Goal: Communication & Community: Answer question/provide support

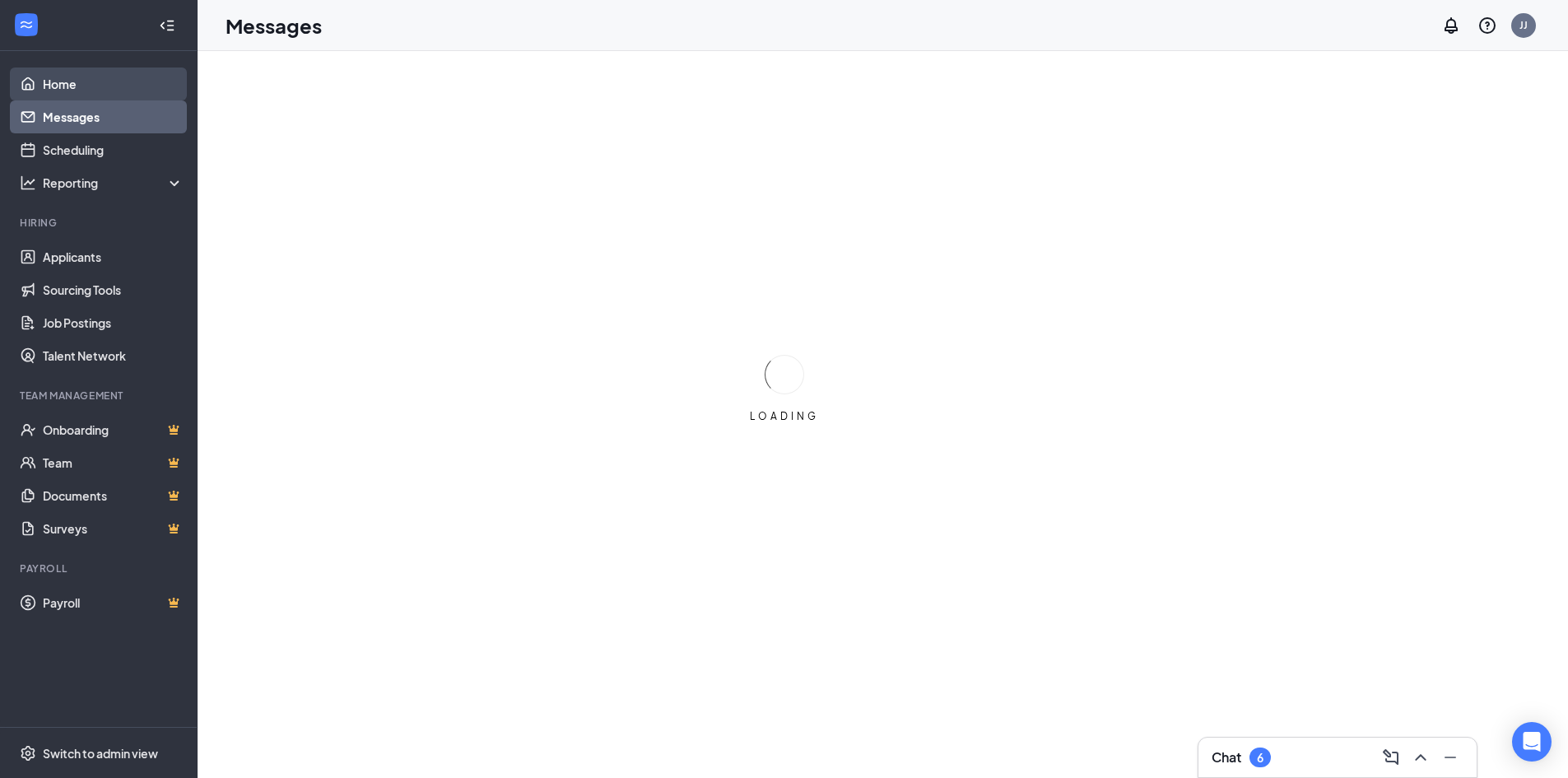
click at [50, 84] on link "Home" at bounding box center [113, 84] width 140 height 33
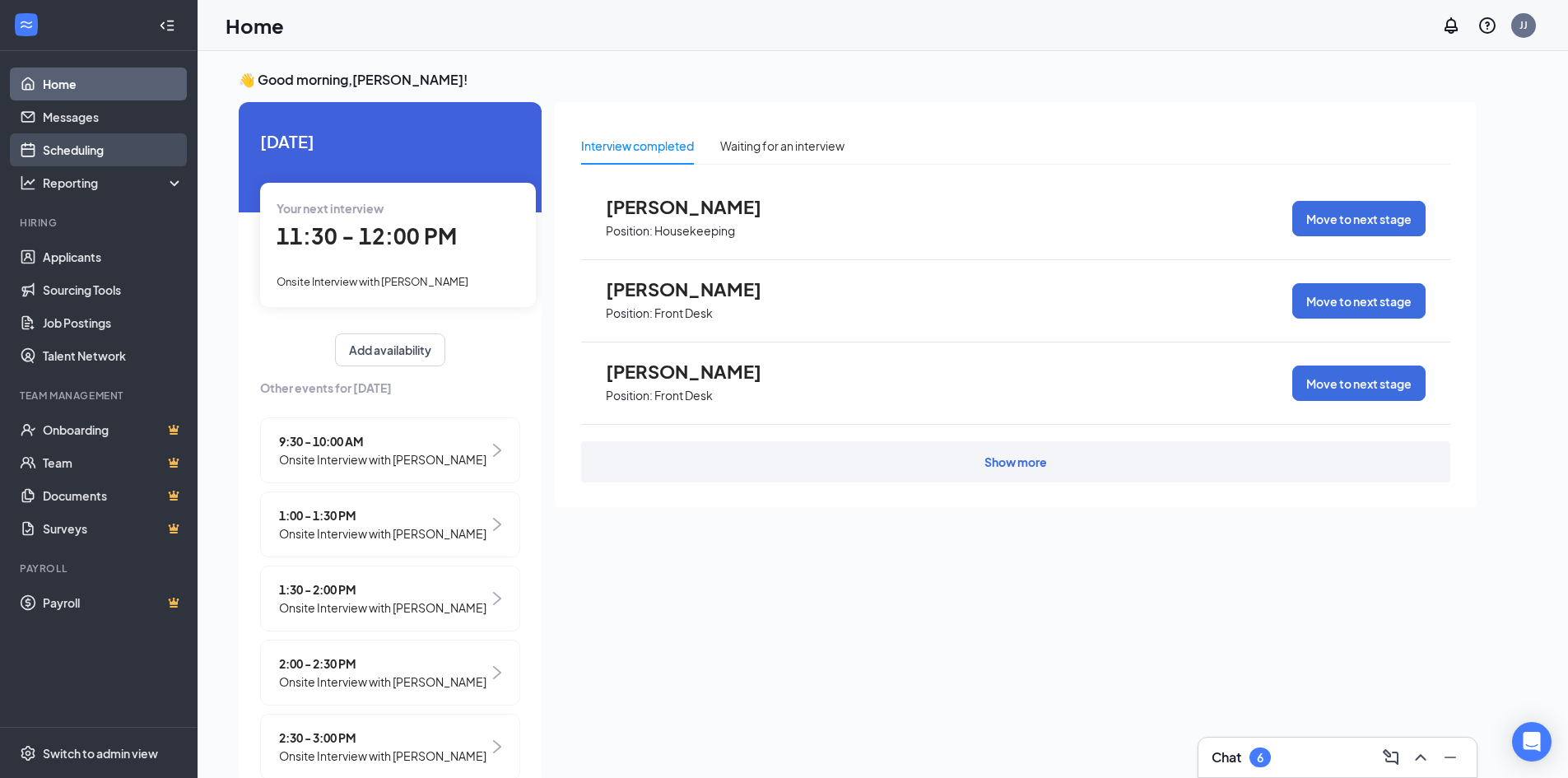
click at [89, 154] on link "Scheduling" at bounding box center [113, 150] width 140 height 33
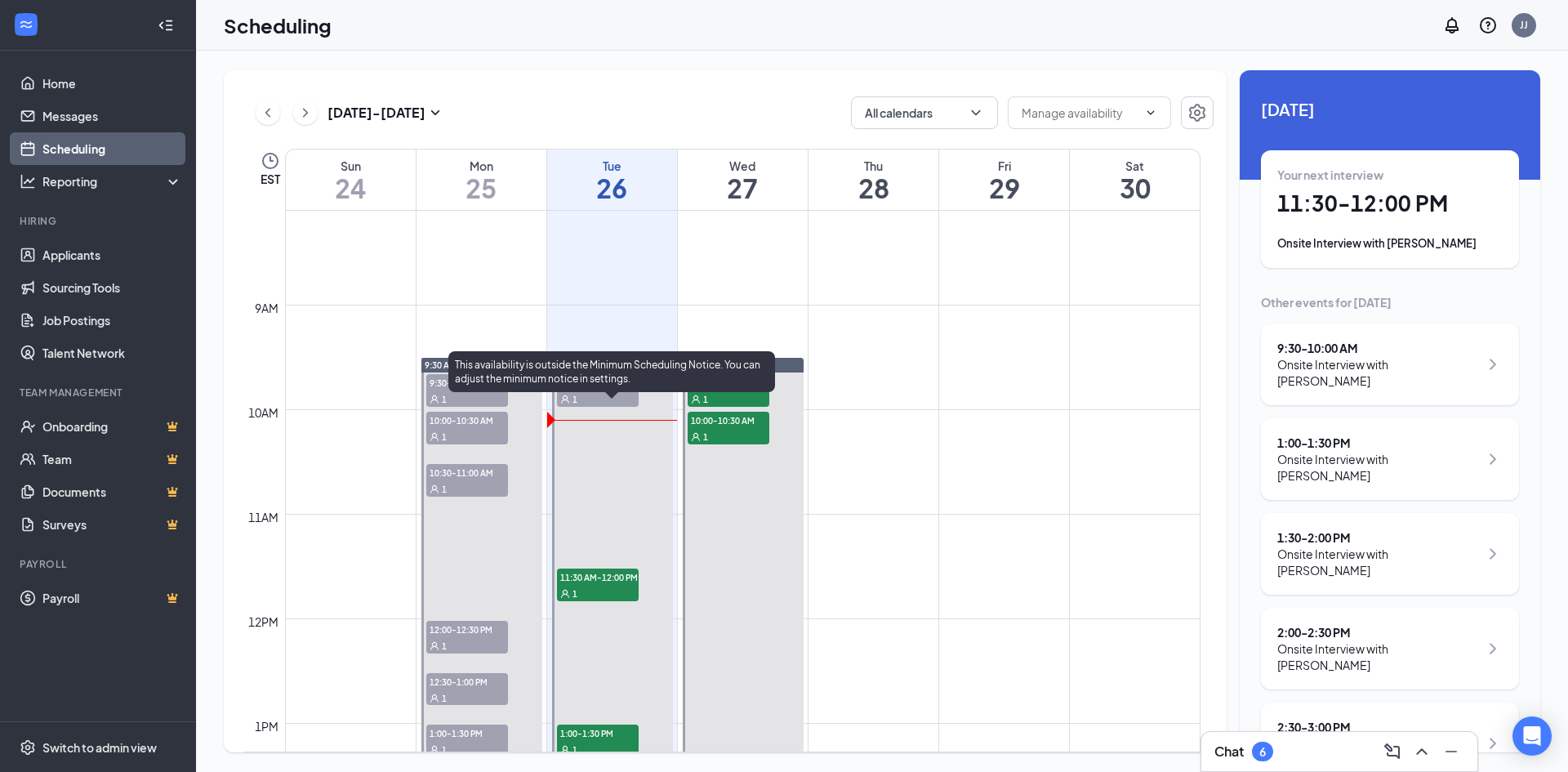
scroll to position [885, 0]
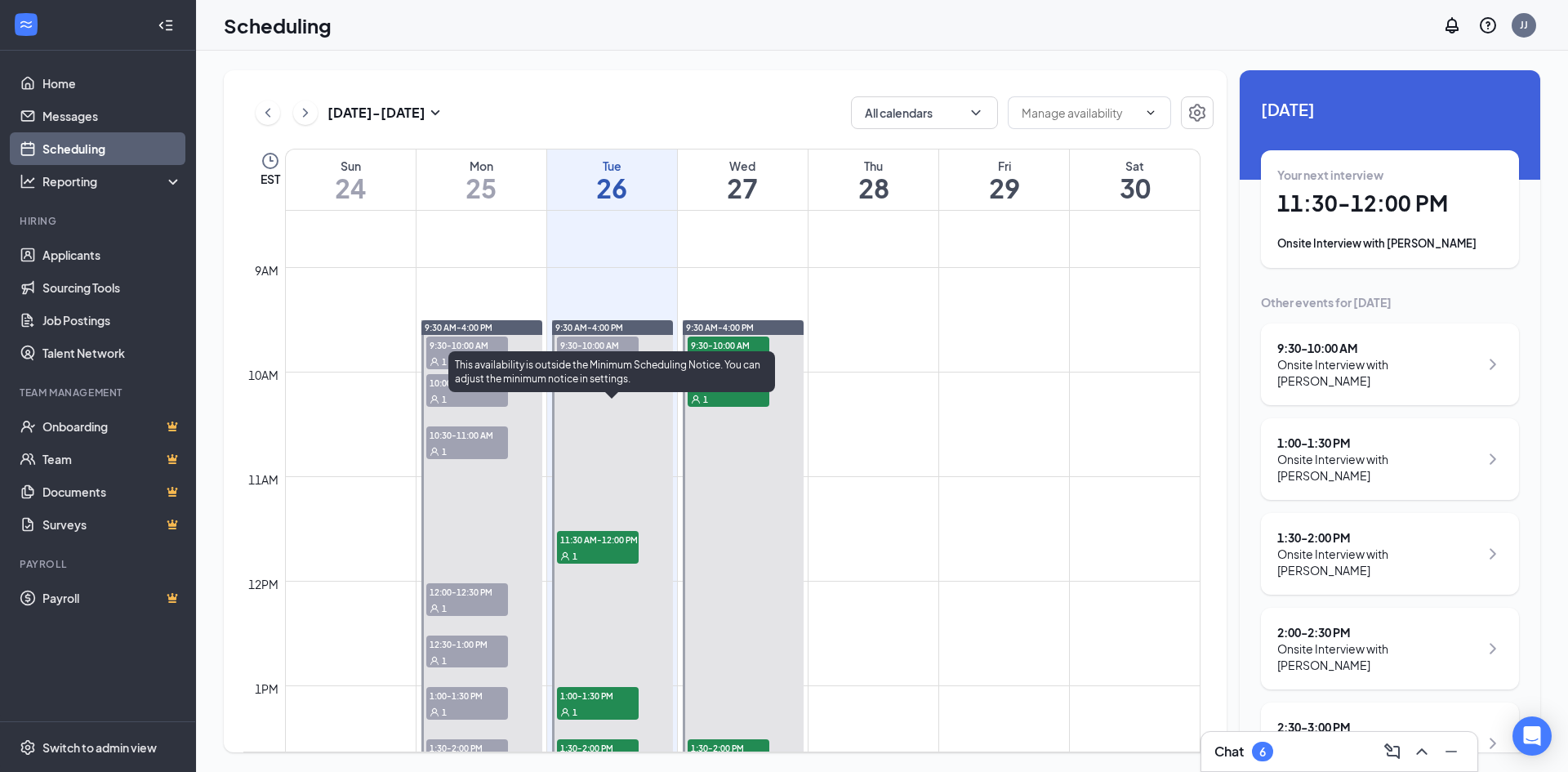
click at [591, 542] on span "11:30 AM-12:00 PM" at bounding box center [598, 539] width 82 height 17
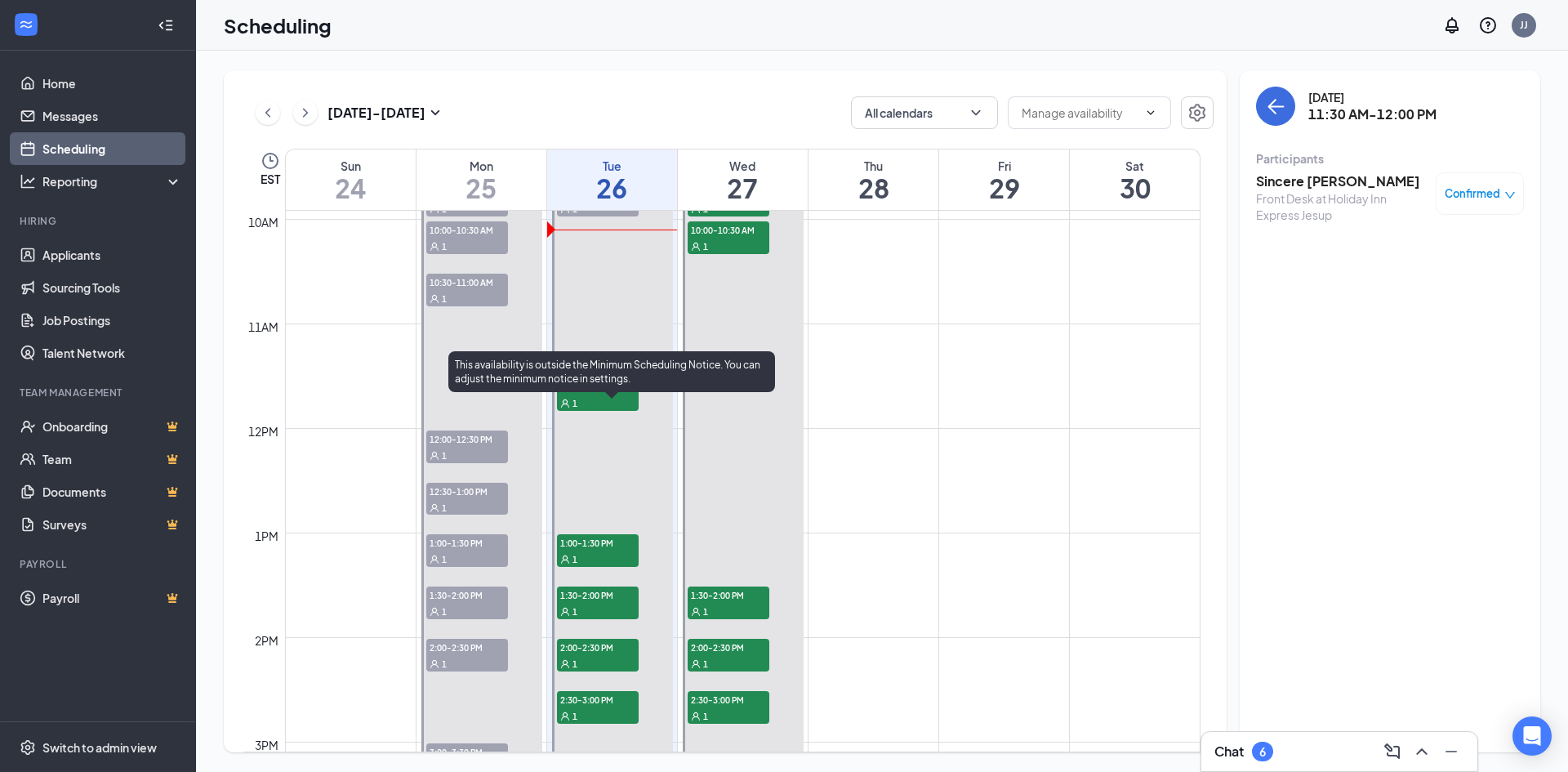
scroll to position [1048, 0]
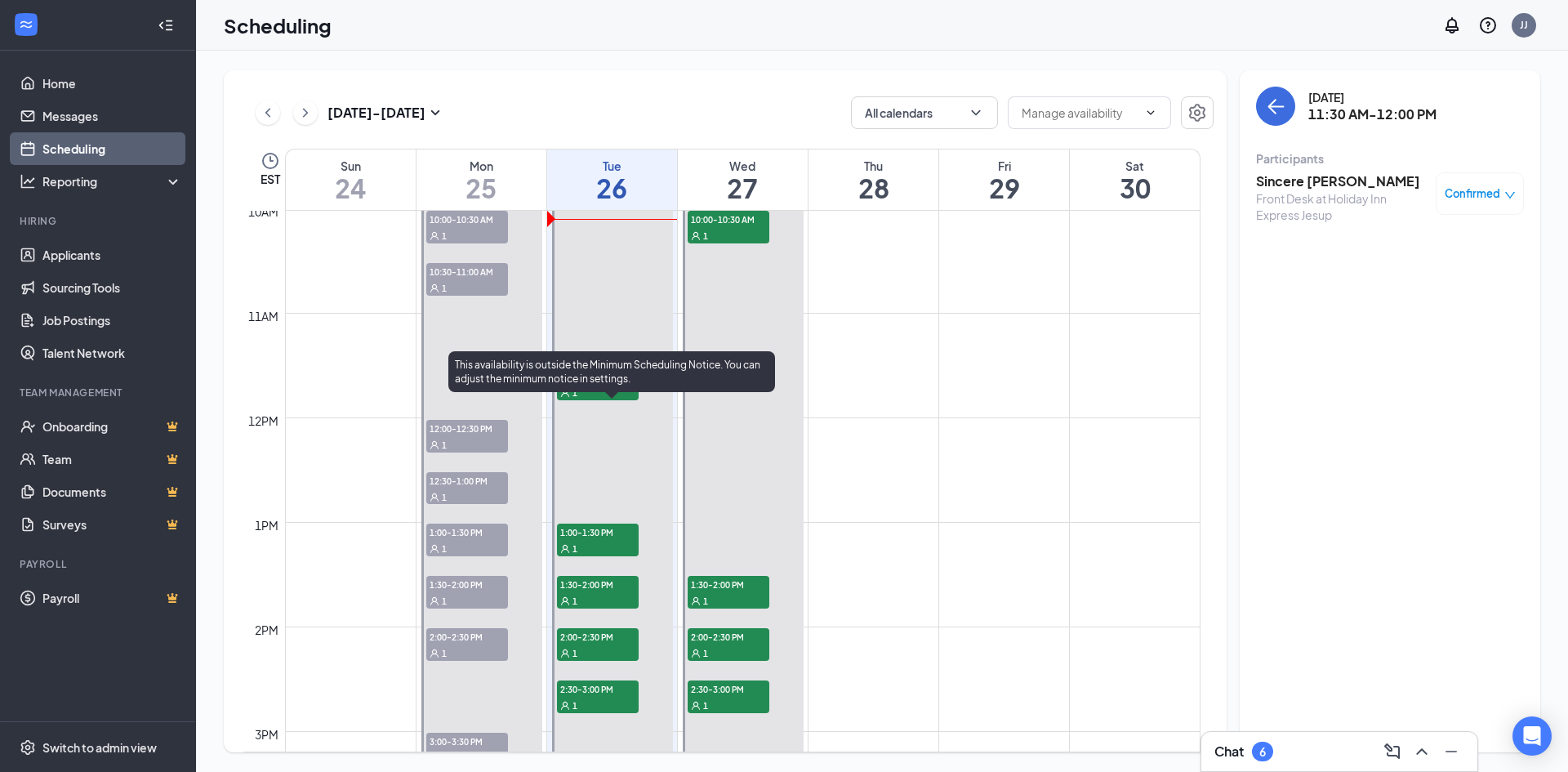
click at [590, 541] on div "1" at bounding box center [598, 548] width 82 height 17
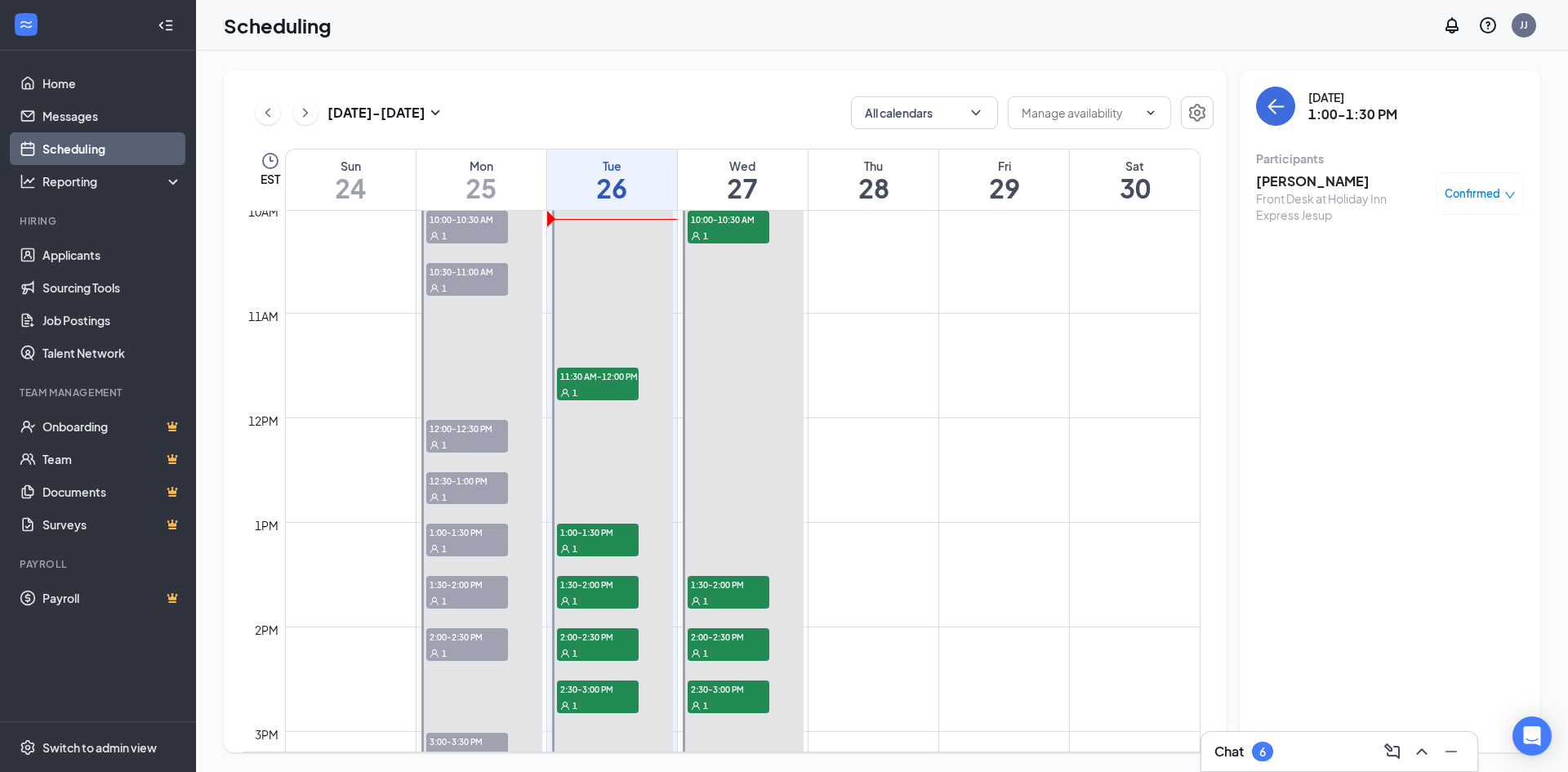
click at [459, 227] on div "1" at bounding box center [467, 235] width 82 height 17
click at [461, 277] on span "10:30-11:00 AM" at bounding box center [467, 271] width 82 height 17
click at [451, 441] on div "1" at bounding box center [467, 444] width 82 height 17
click at [445, 487] on span "12:30-1:00 PM" at bounding box center [467, 480] width 82 height 17
click at [454, 522] on div "1:00-1:30 PM 1" at bounding box center [467, 540] width 85 height 36
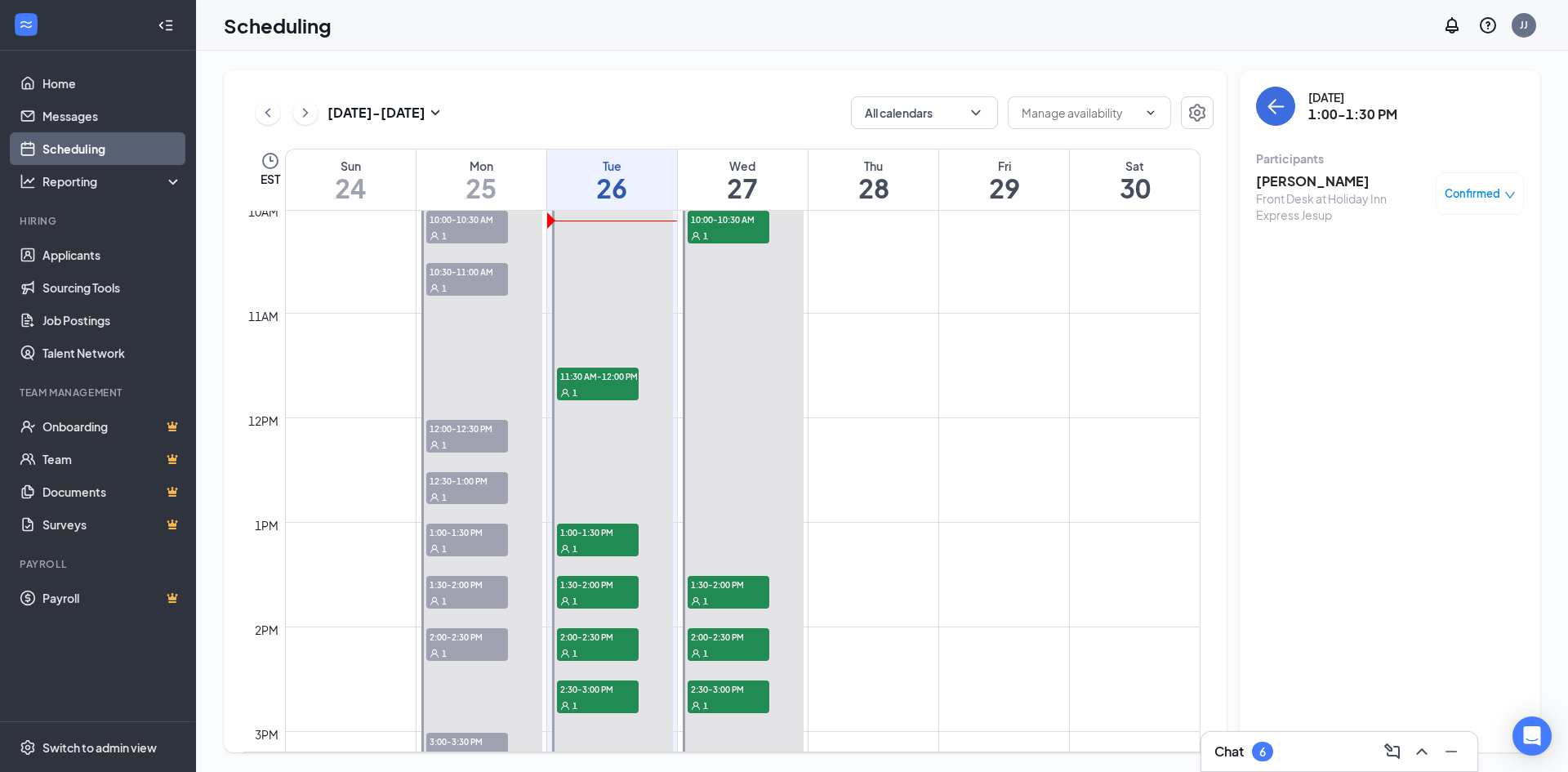
click at [486, 588] on span "1:30-2:00 PM" at bounding box center [467, 585] width 82 height 17
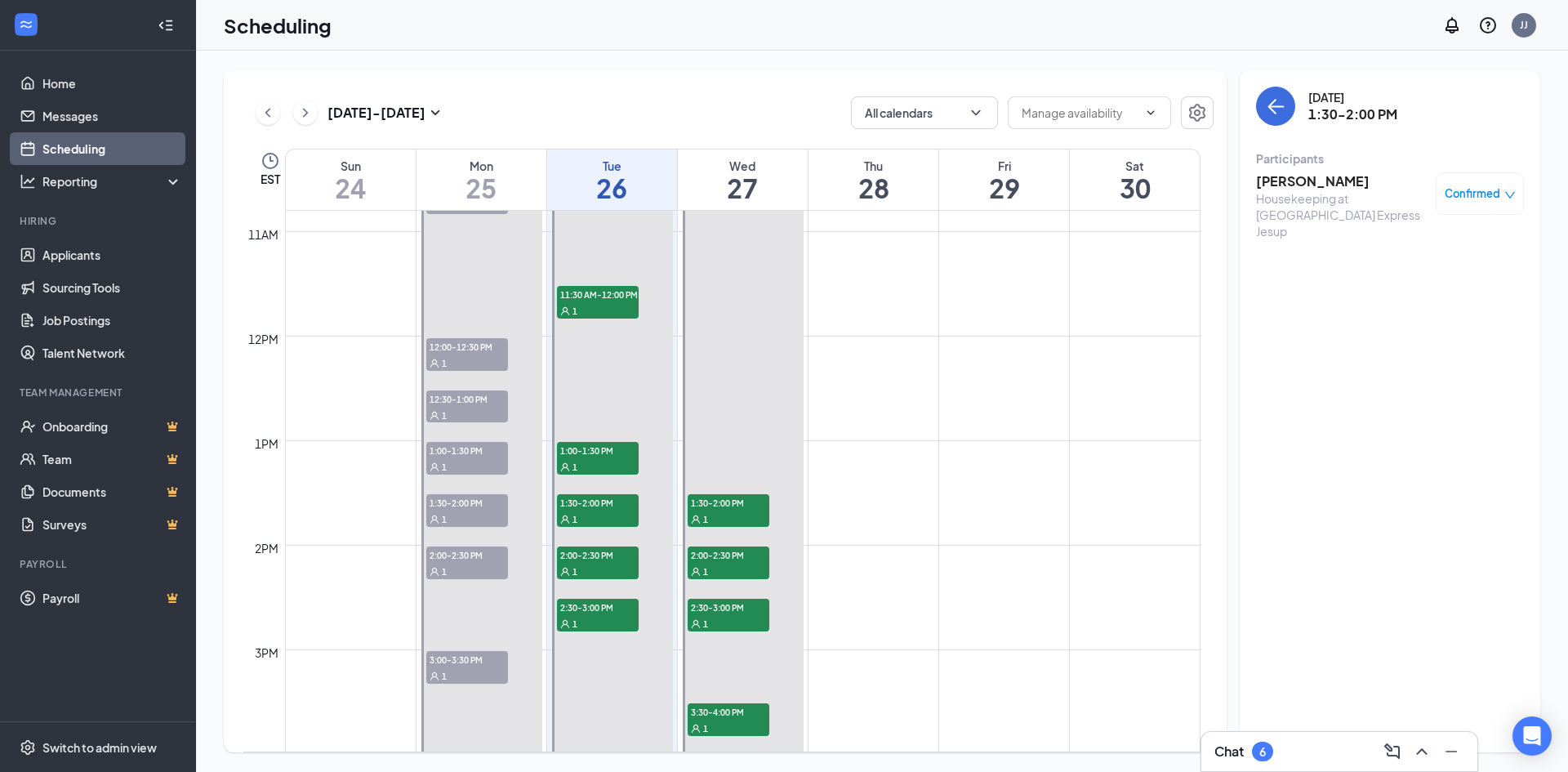
click at [462, 506] on span "1:30-2:00 PM" at bounding box center [467, 503] width 82 height 17
click at [449, 562] on span "2:00-2:30 PM" at bounding box center [467, 555] width 82 height 17
click at [481, 664] on span "3:00-3:30 PM" at bounding box center [467, 659] width 82 height 17
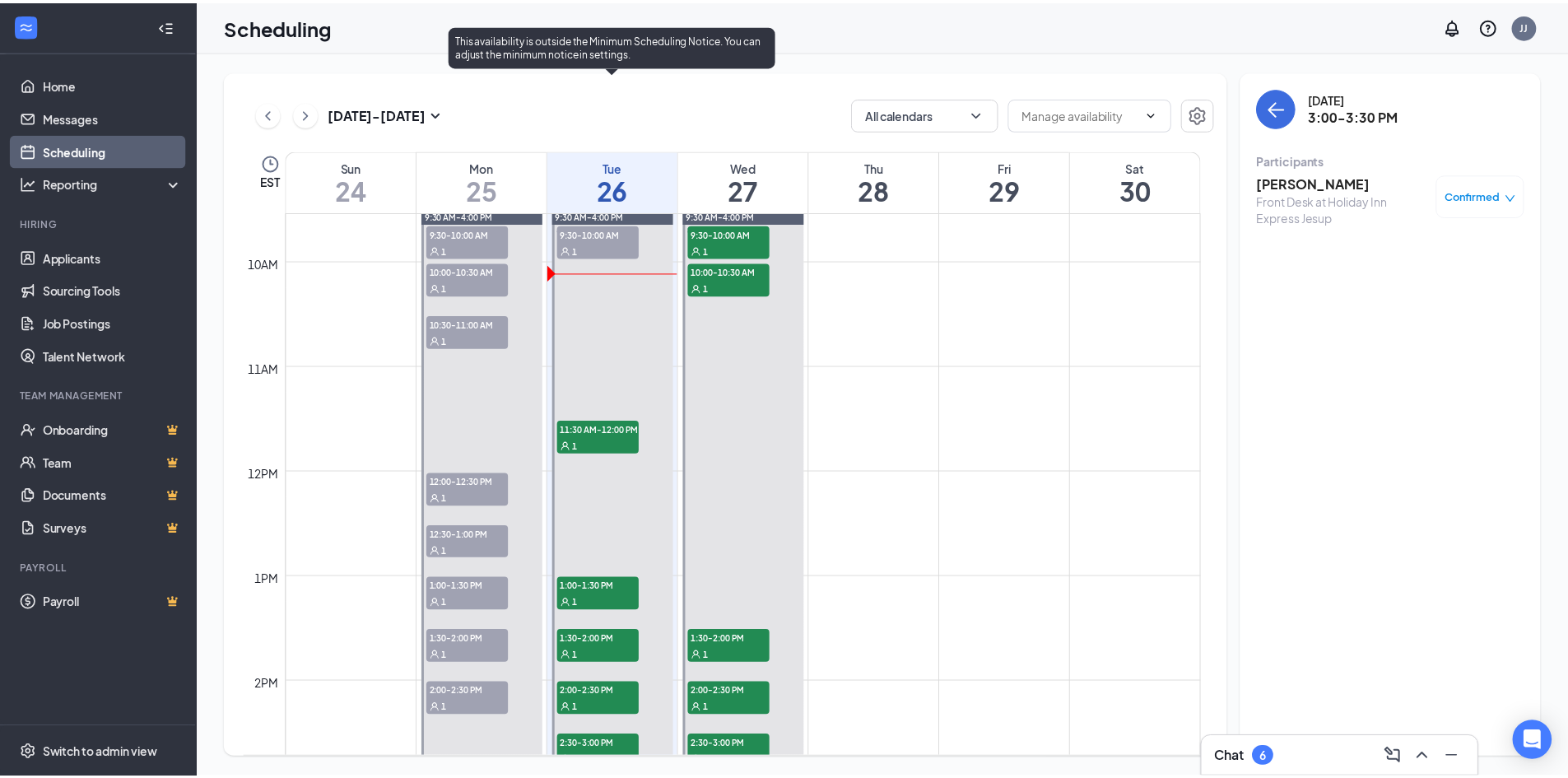
scroll to position [974, 0]
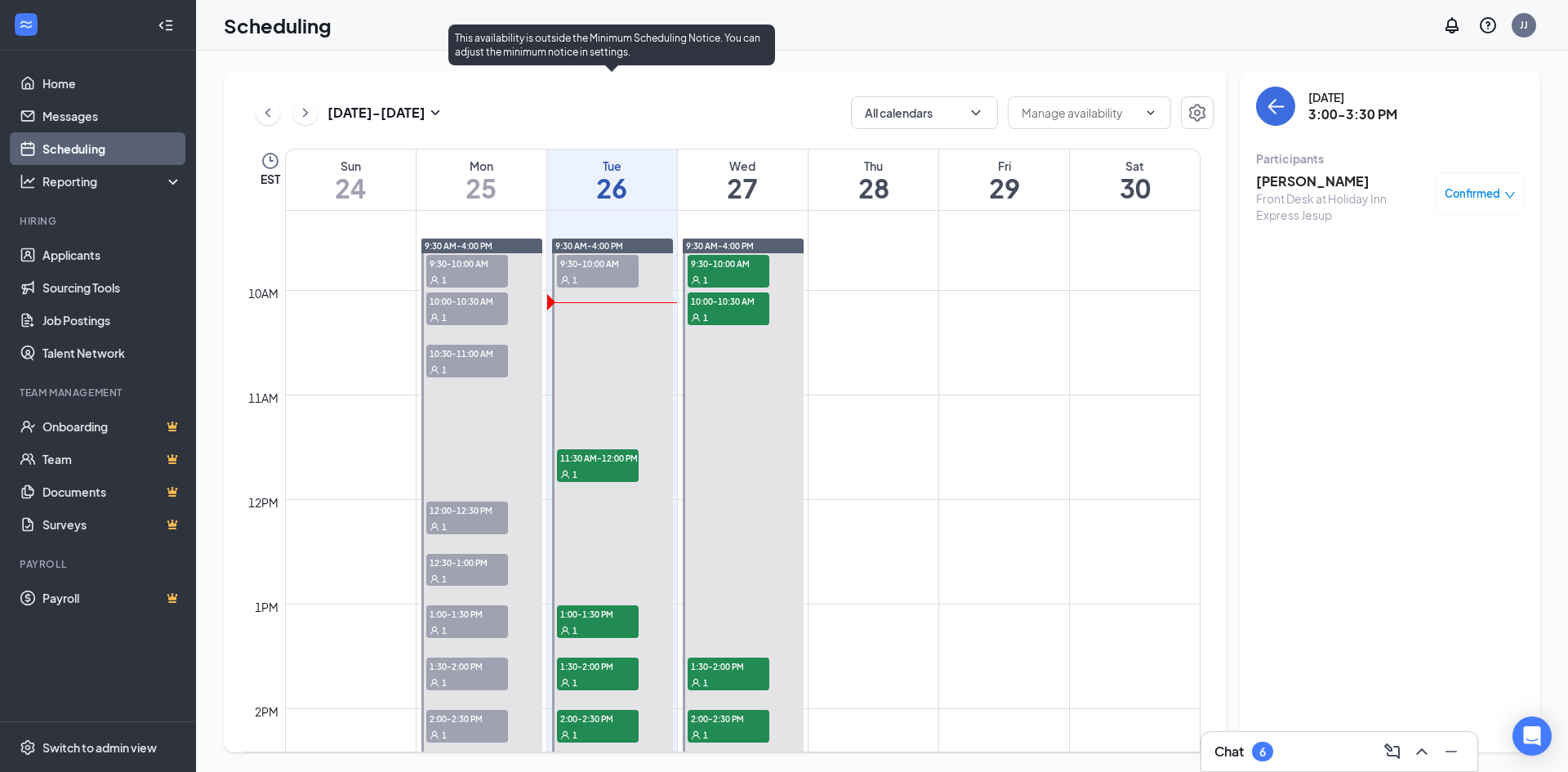
click at [598, 257] on span "9:30-10:00 AM" at bounding box center [598, 263] width 82 height 17
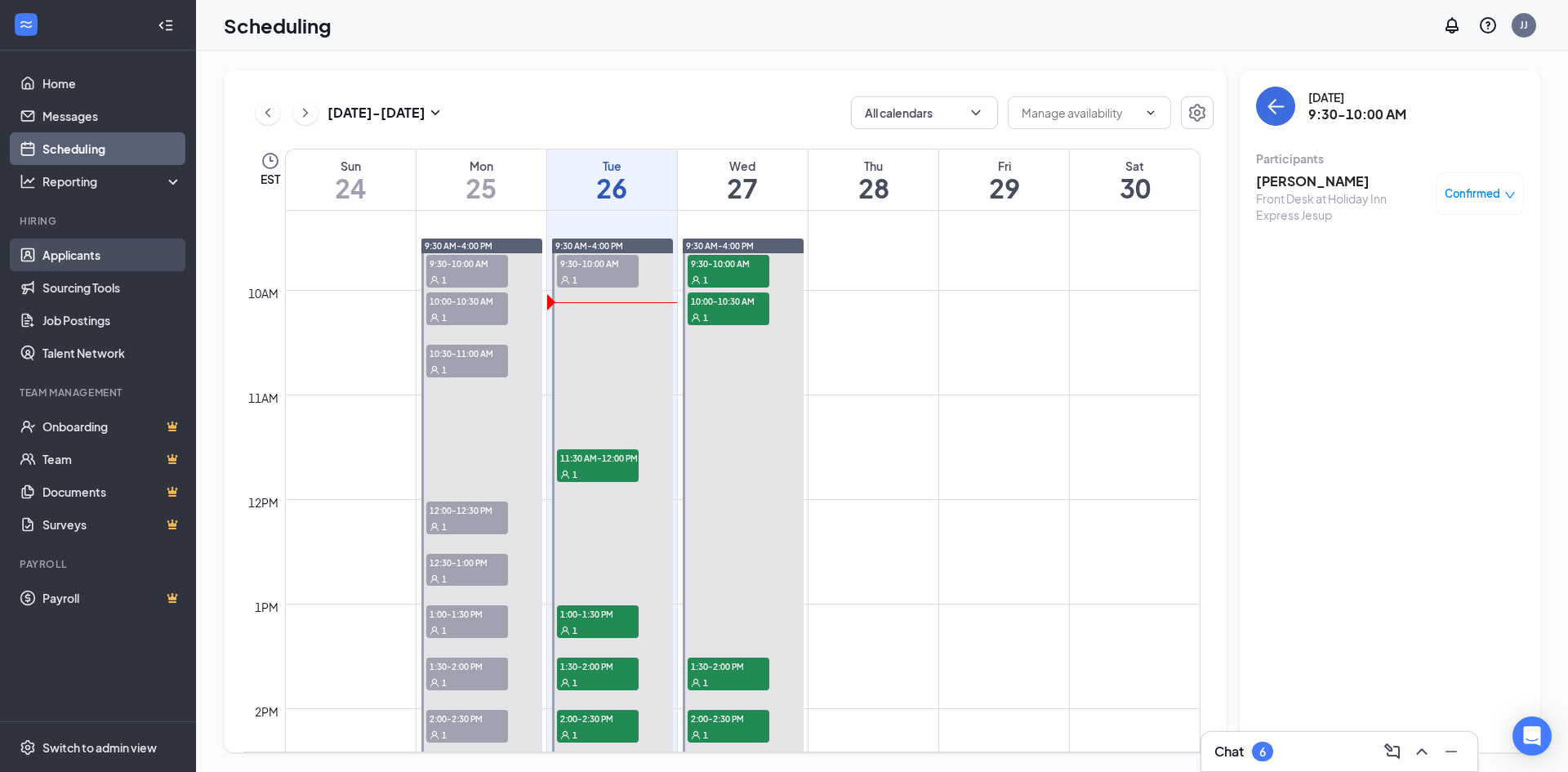
click at [88, 258] on link "Applicants" at bounding box center [112, 255] width 139 height 32
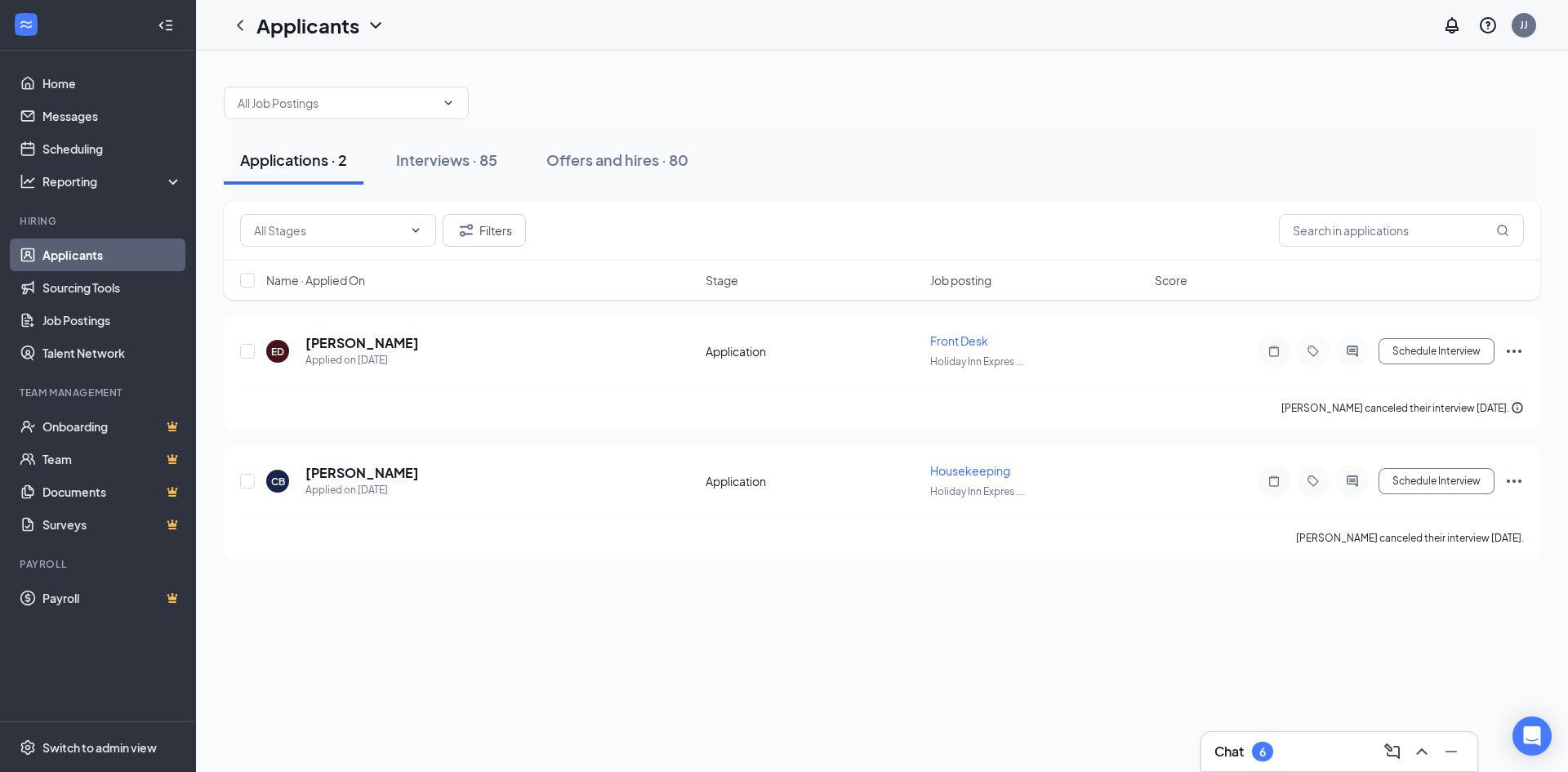
click at [65, 248] on link "Applicants" at bounding box center [112, 255] width 139 height 32
click at [443, 163] on div "Interviews · 85" at bounding box center [447, 159] width 101 height 21
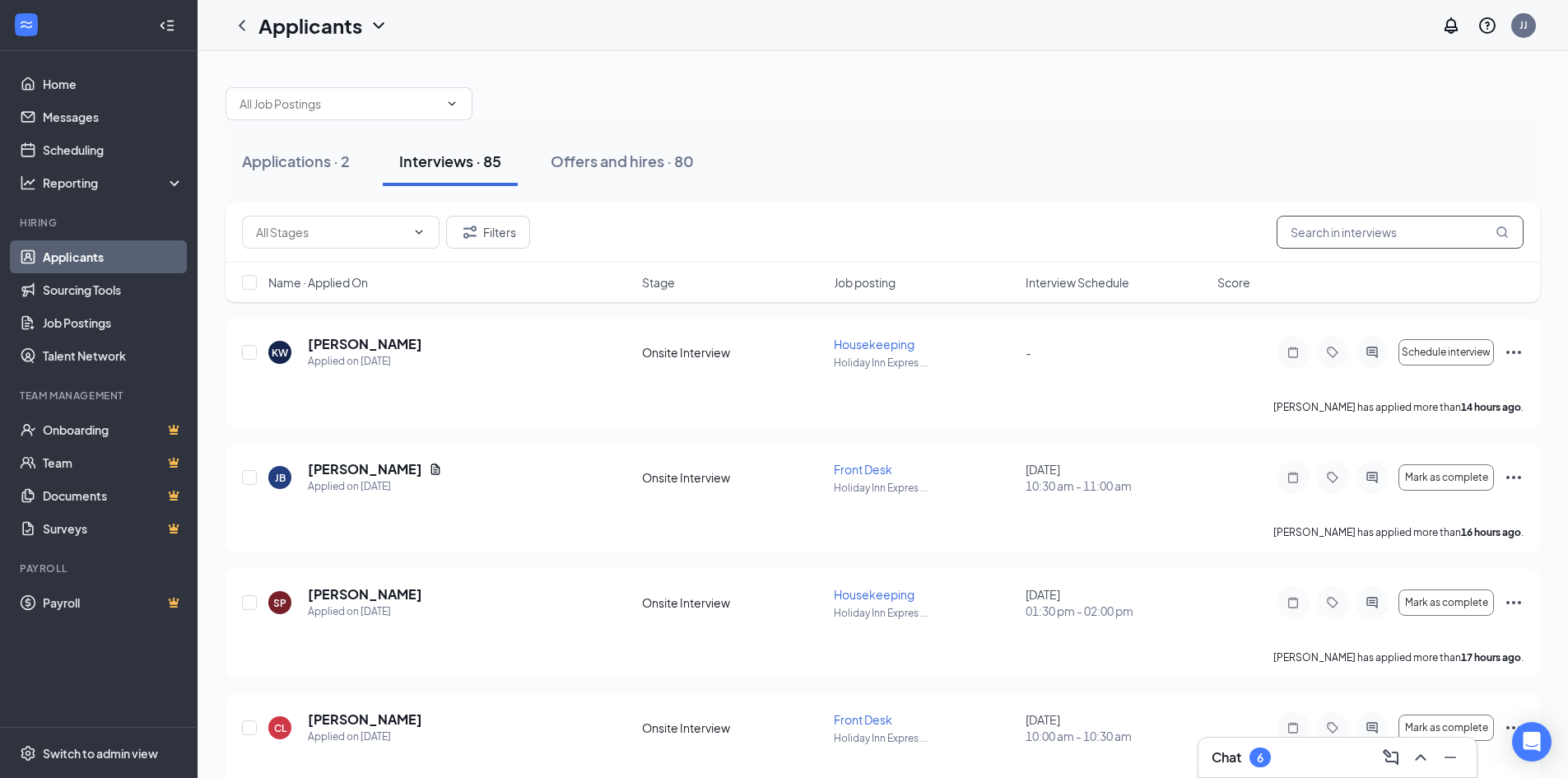
click at [1345, 233] on input "text" at bounding box center [1400, 231] width 247 height 33
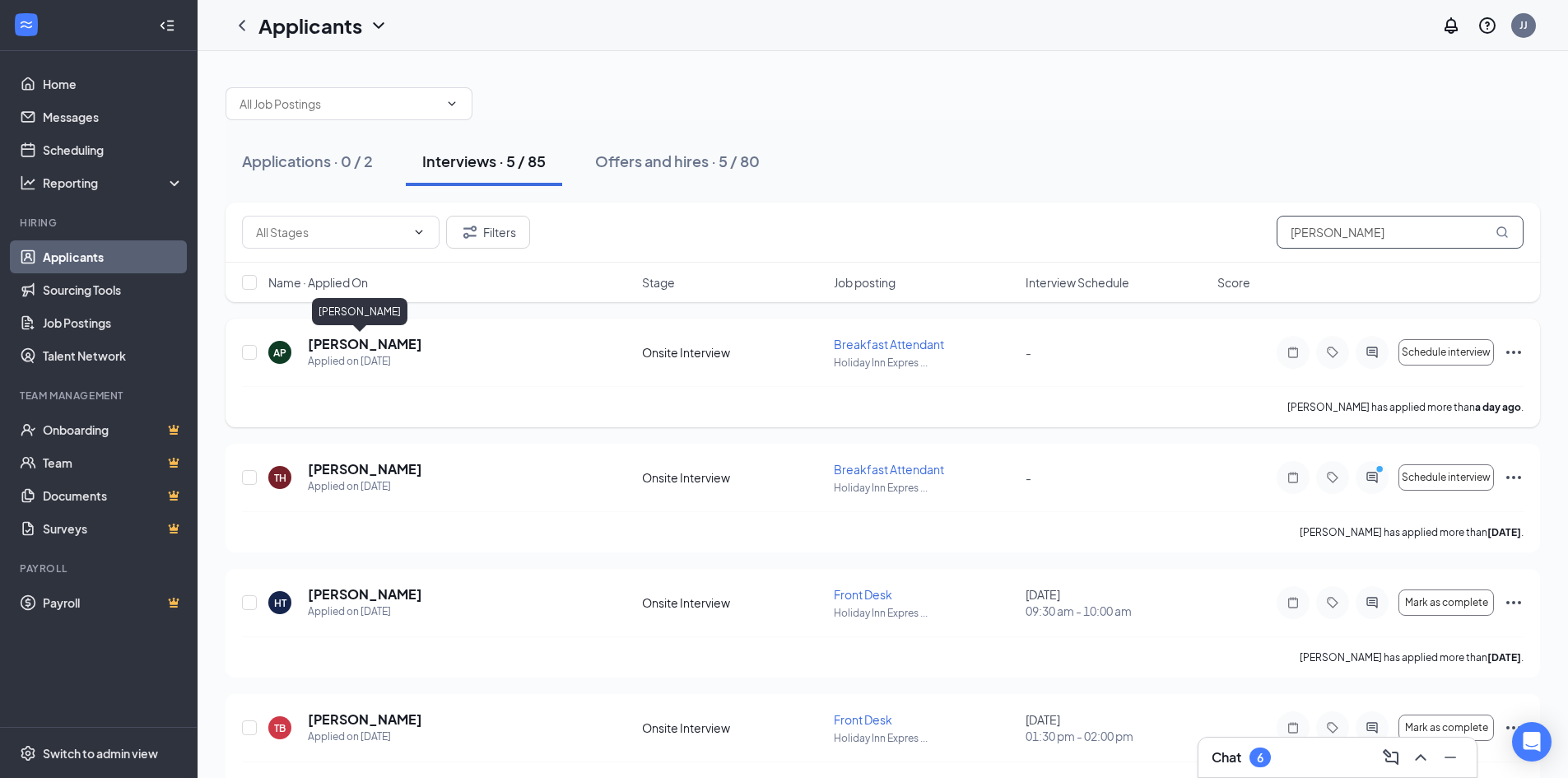
type input "[PERSON_NAME]"
click at [330, 345] on h5 "[PERSON_NAME]" at bounding box center [364, 344] width 114 height 18
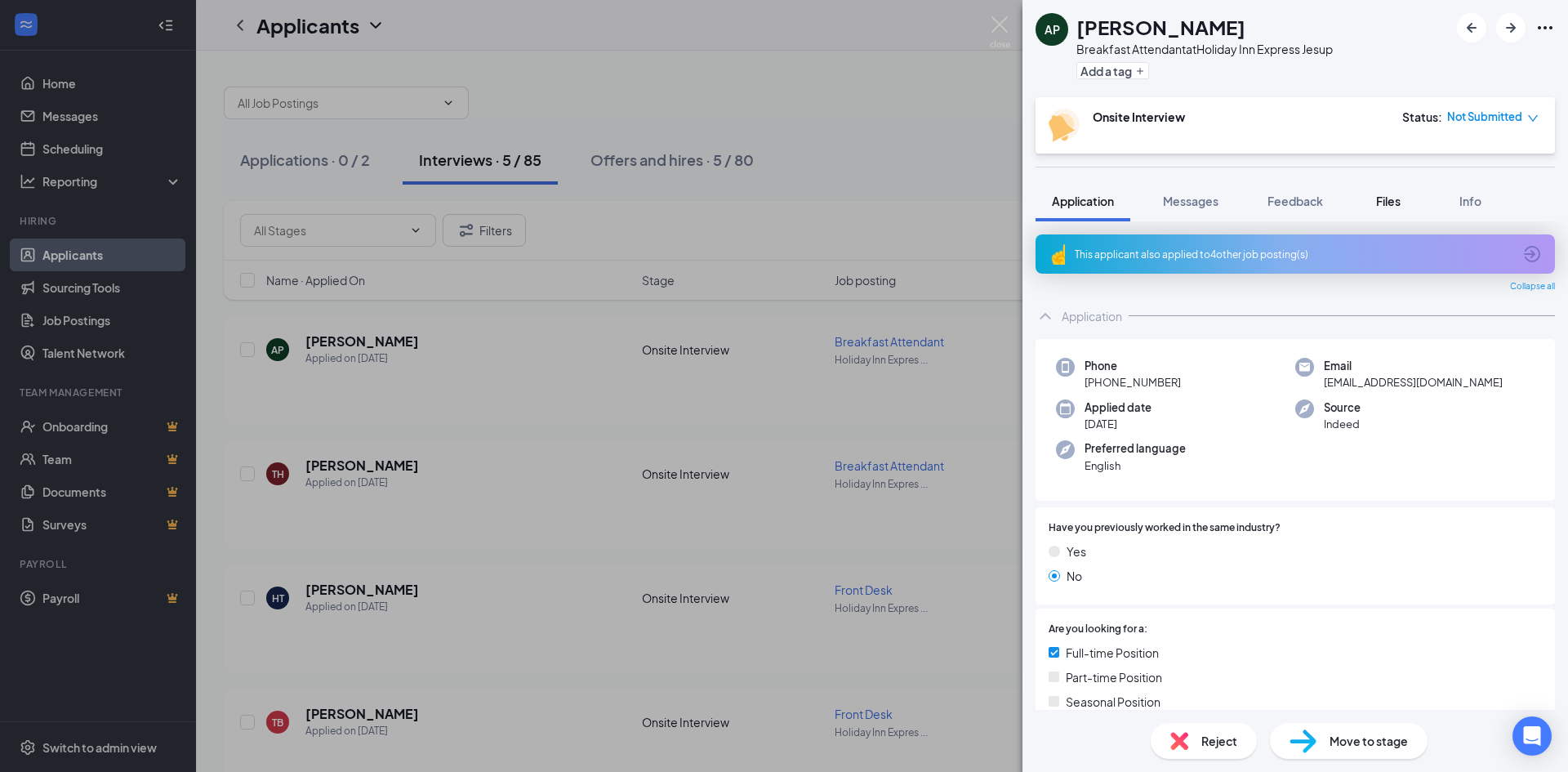
click at [1381, 197] on span "Files" at bounding box center [1388, 201] width 25 height 15
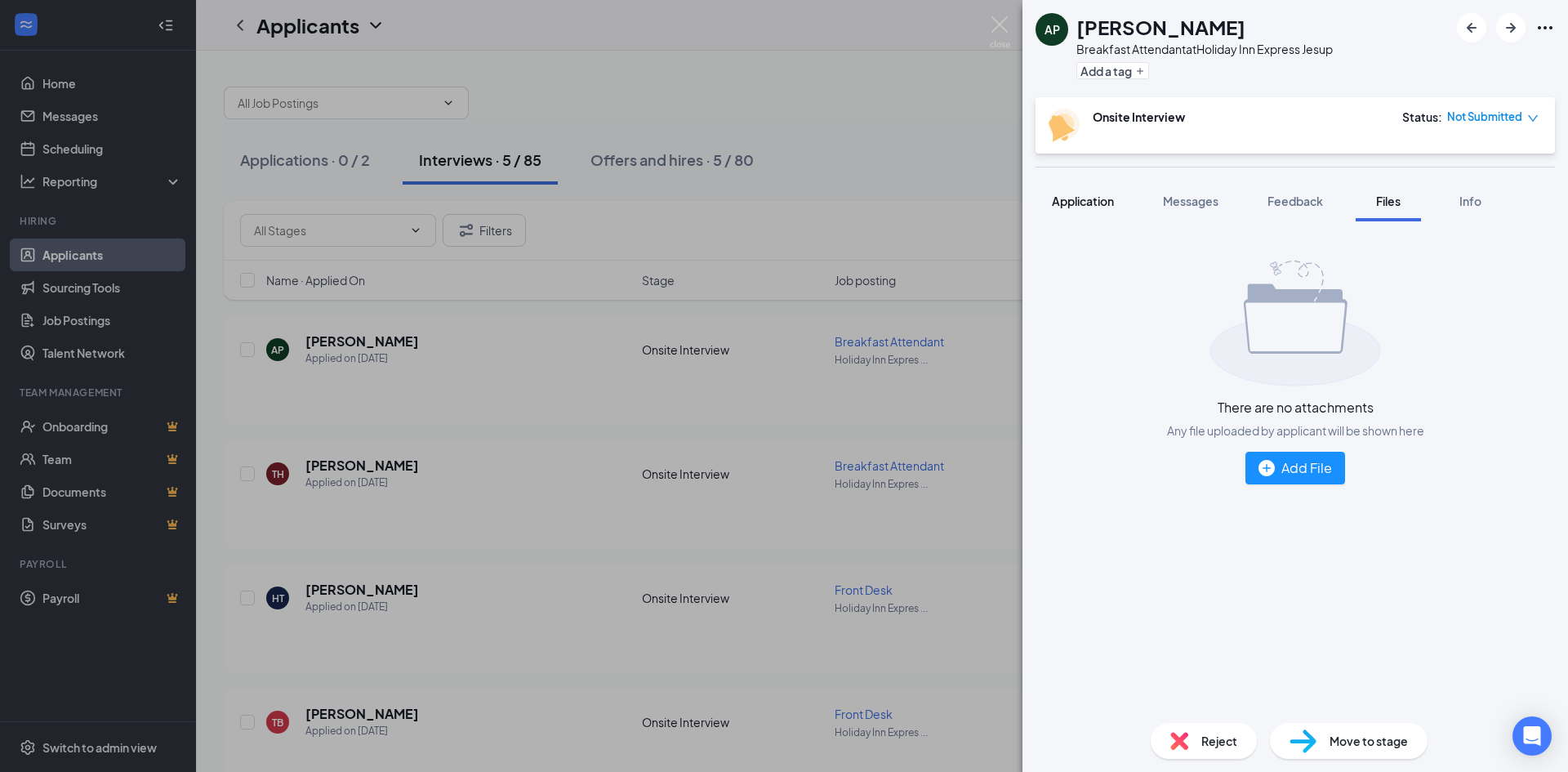
click at [1088, 198] on span "Application" at bounding box center [1082, 201] width 62 height 15
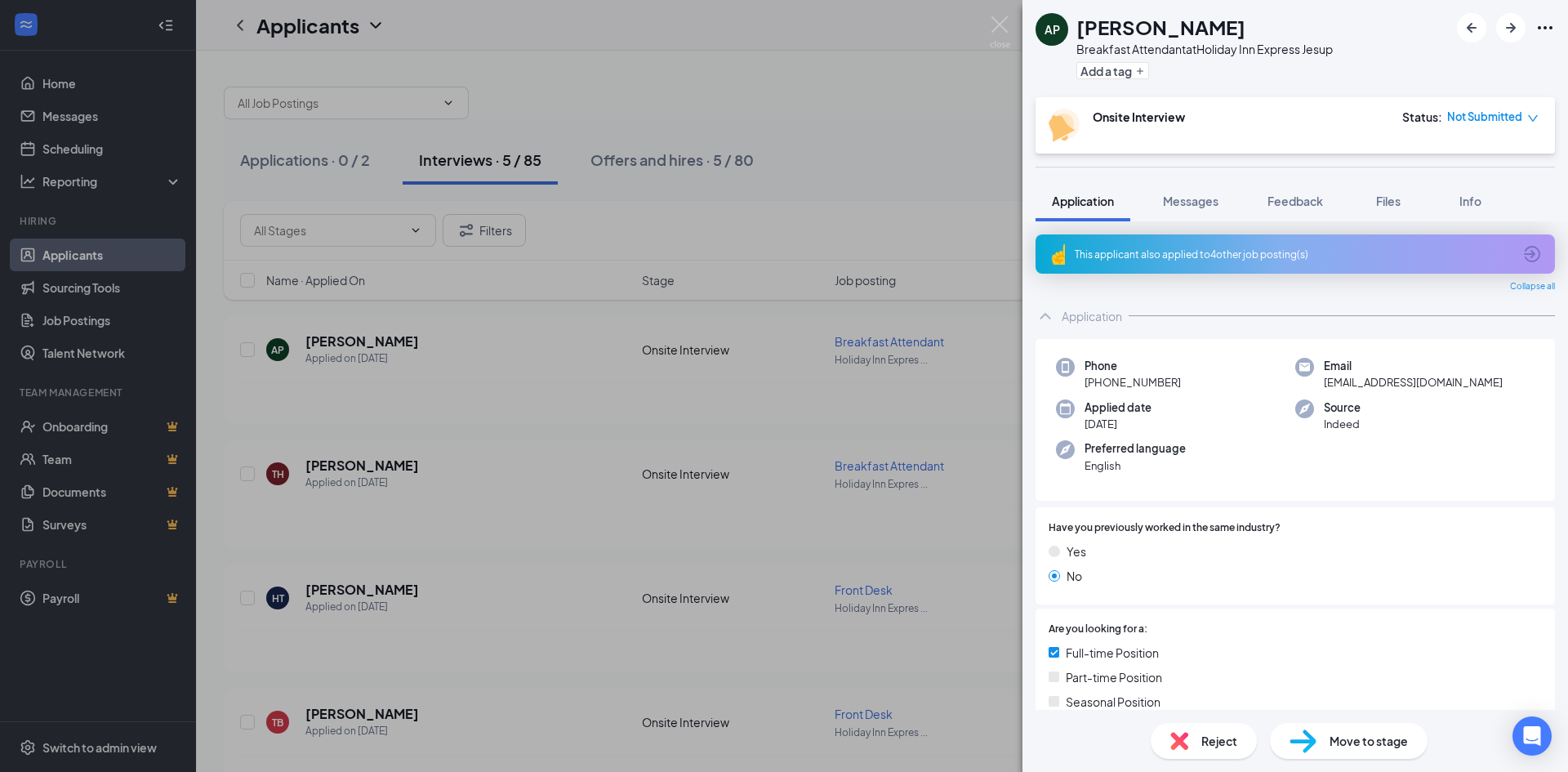
click at [358, 341] on div "AP [PERSON_NAME] Breakfast Attendant at Holiday Inn Express Jesup Add a tag Ons…" at bounding box center [784, 386] width 1568 height 772
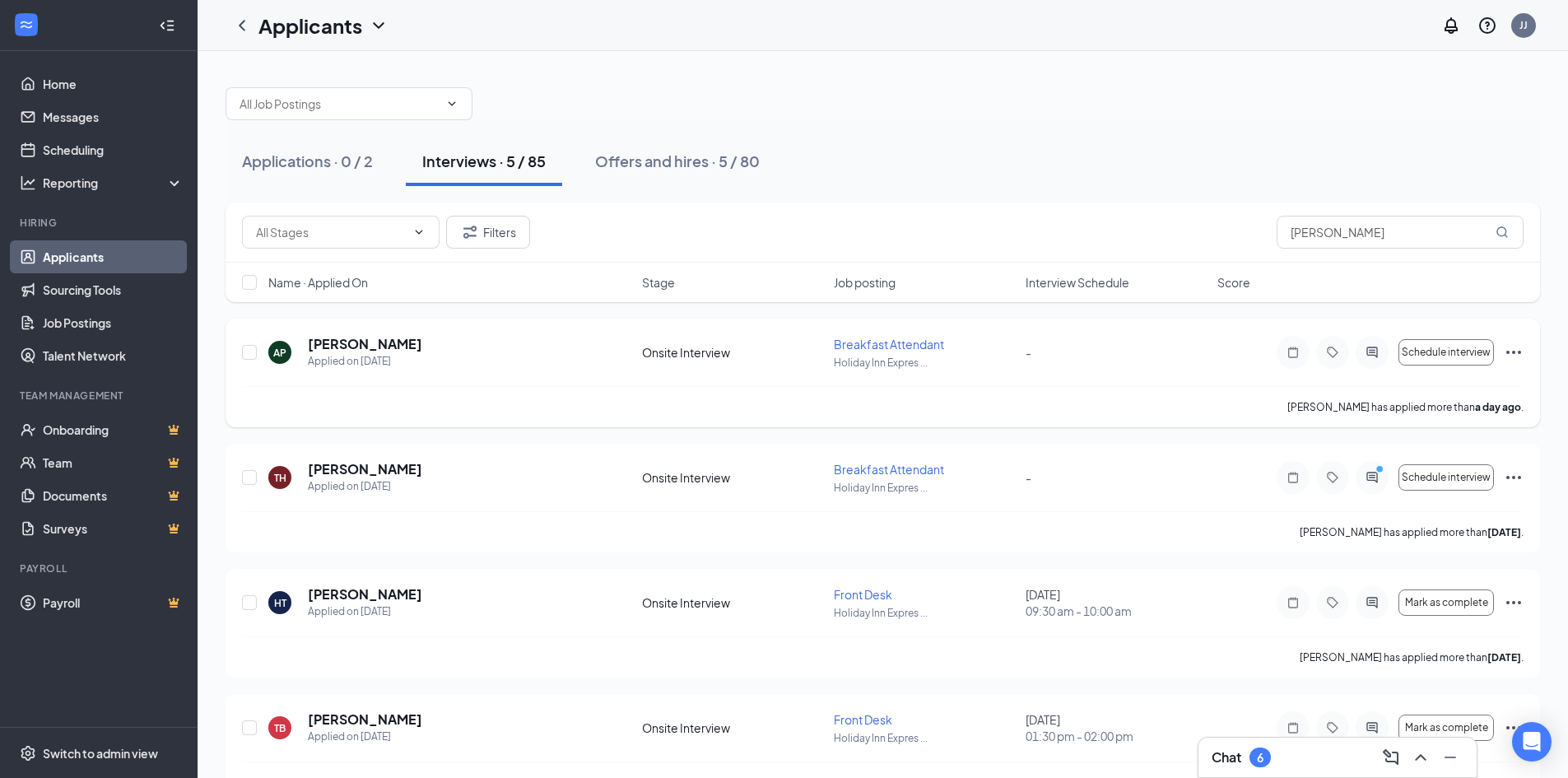
click at [860, 339] on span "Breakfast Attendant" at bounding box center [889, 344] width 110 height 15
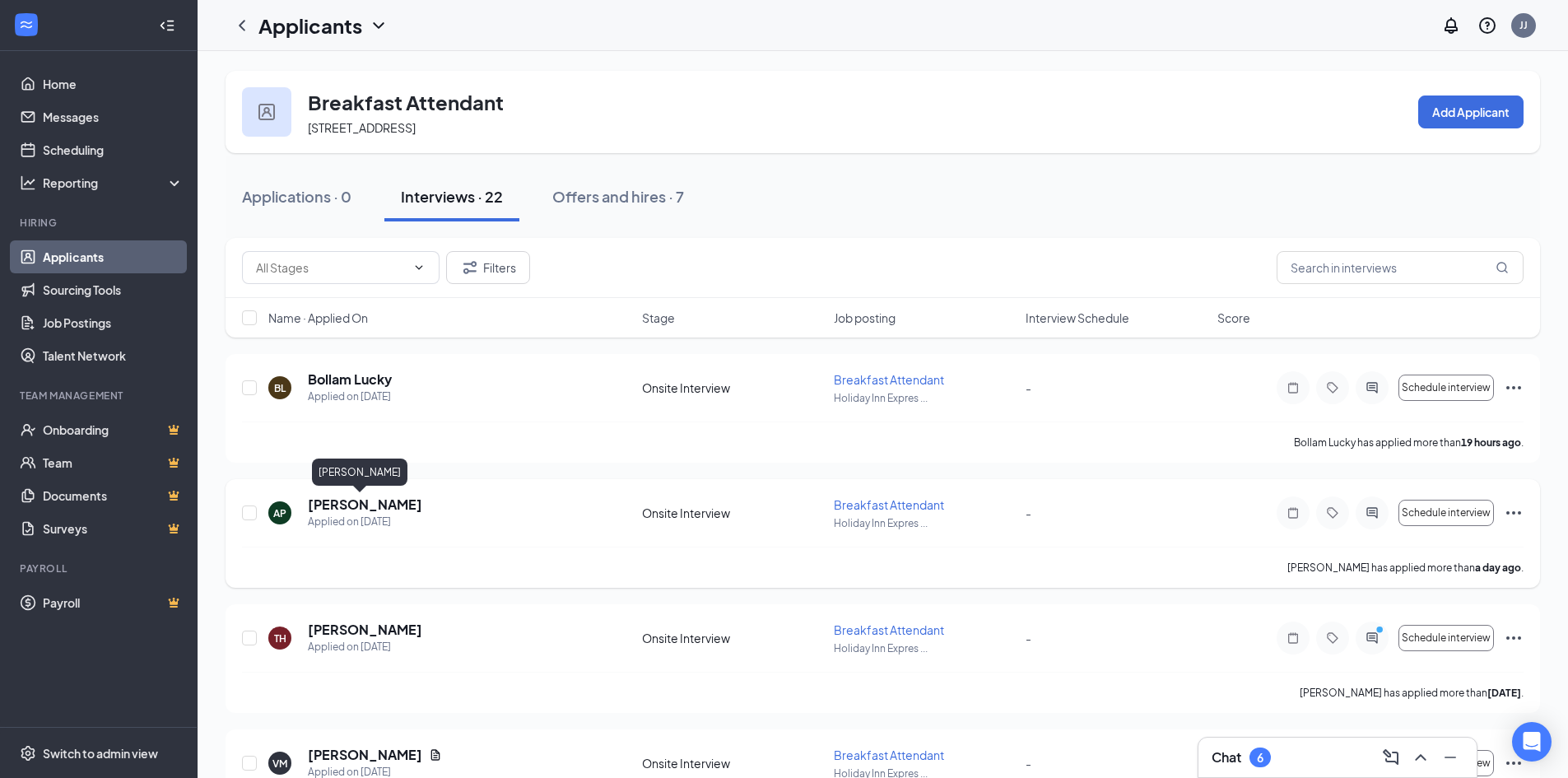
click at [370, 500] on h5 "[PERSON_NAME]" at bounding box center [364, 505] width 114 height 18
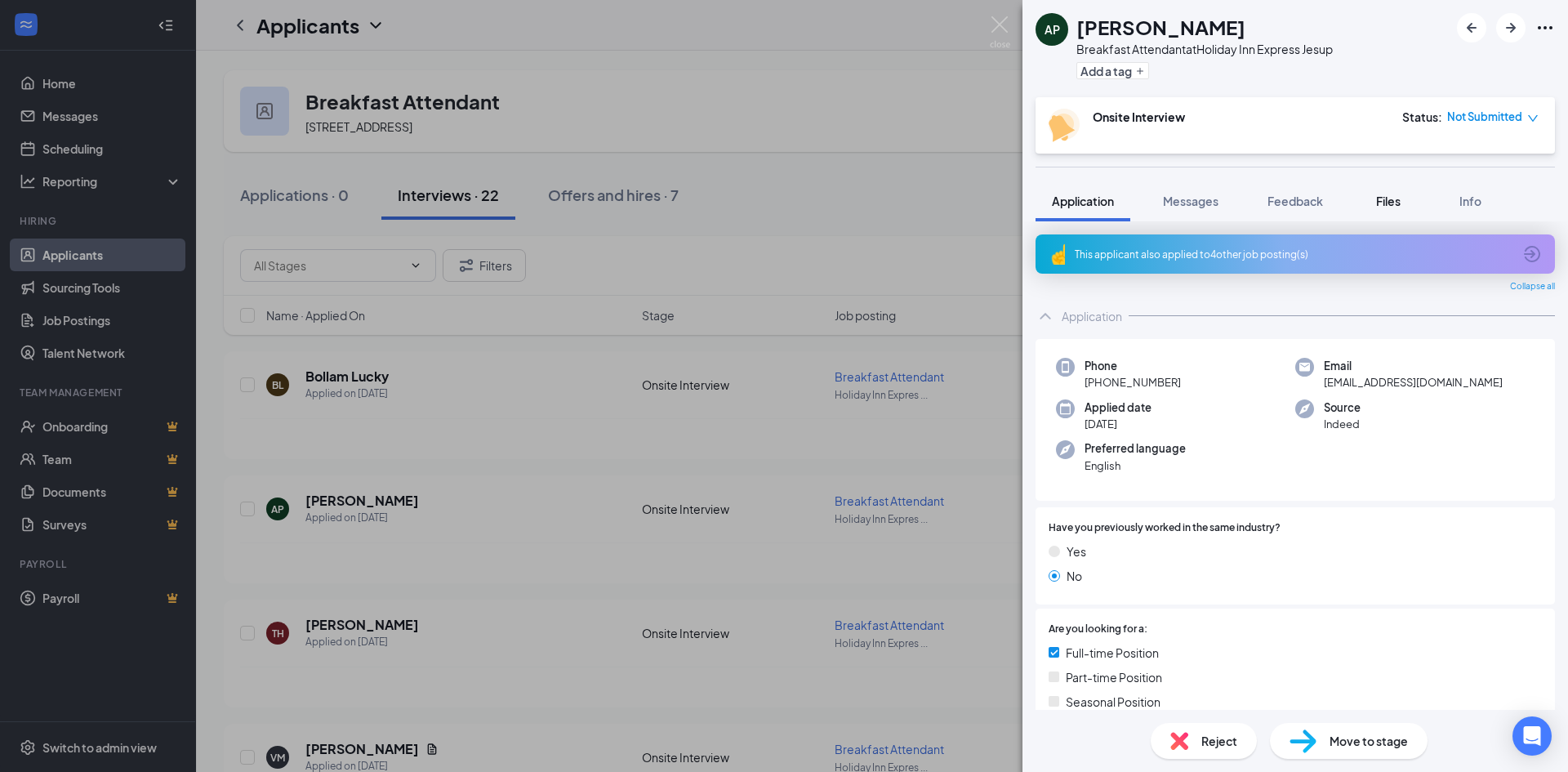
click at [1391, 210] on button "Files" at bounding box center [1387, 201] width 65 height 41
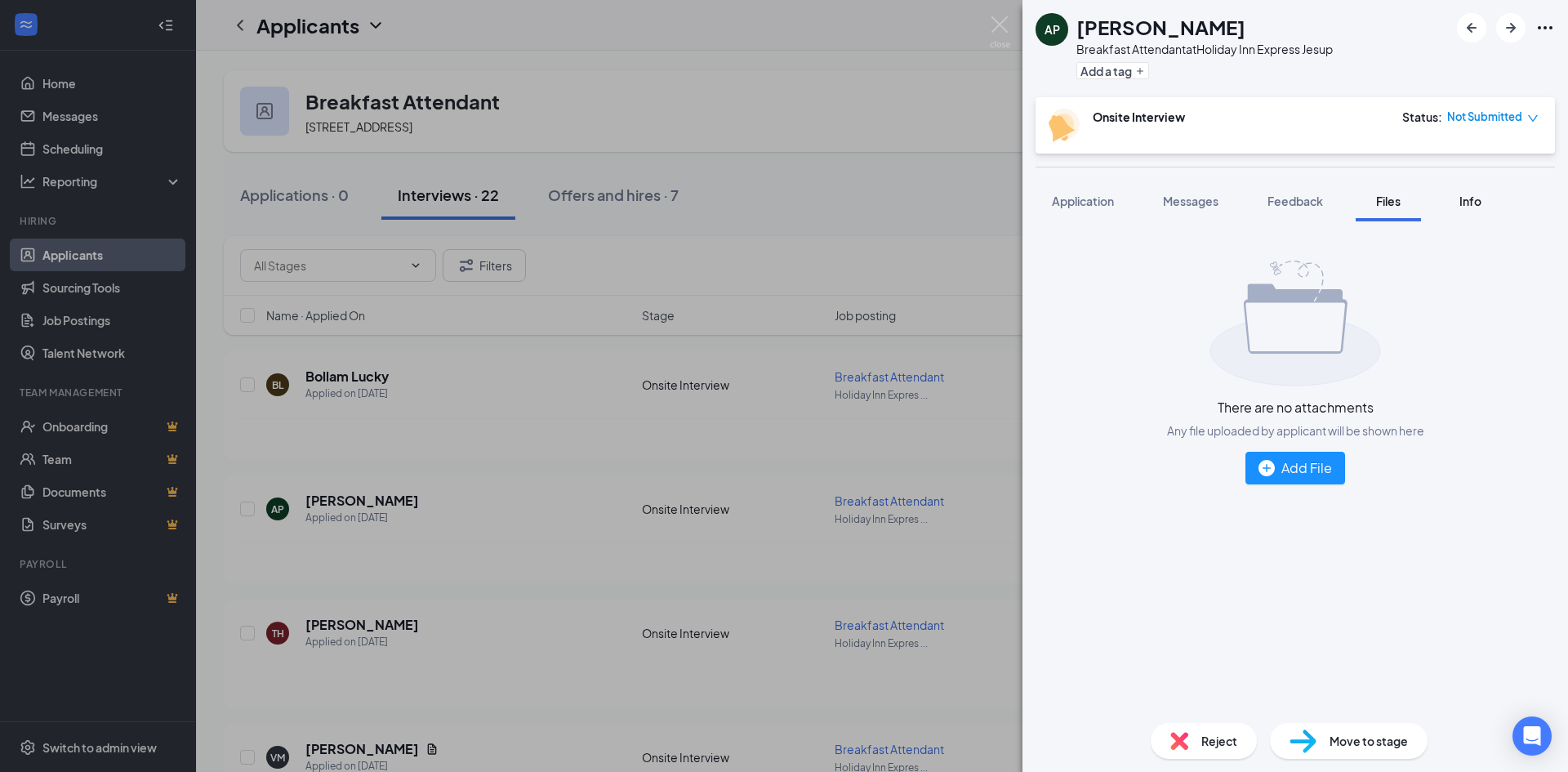
click at [1478, 199] on span "Info" at bounding box center [1470, 201] width 22 height 15
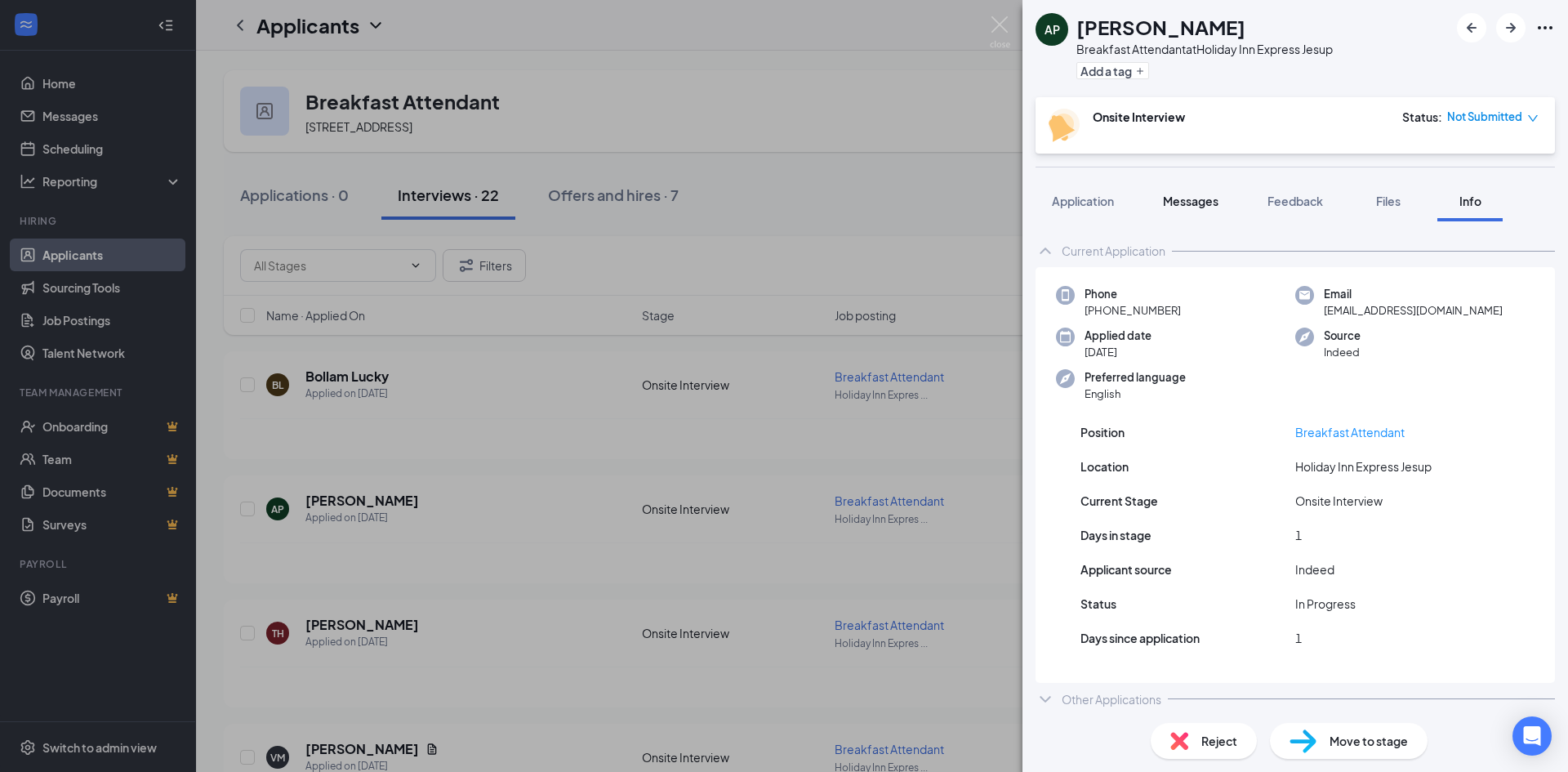
click at [1177, 202] on span "Messages" at bounding box center [1190, 201] width 56 height 15
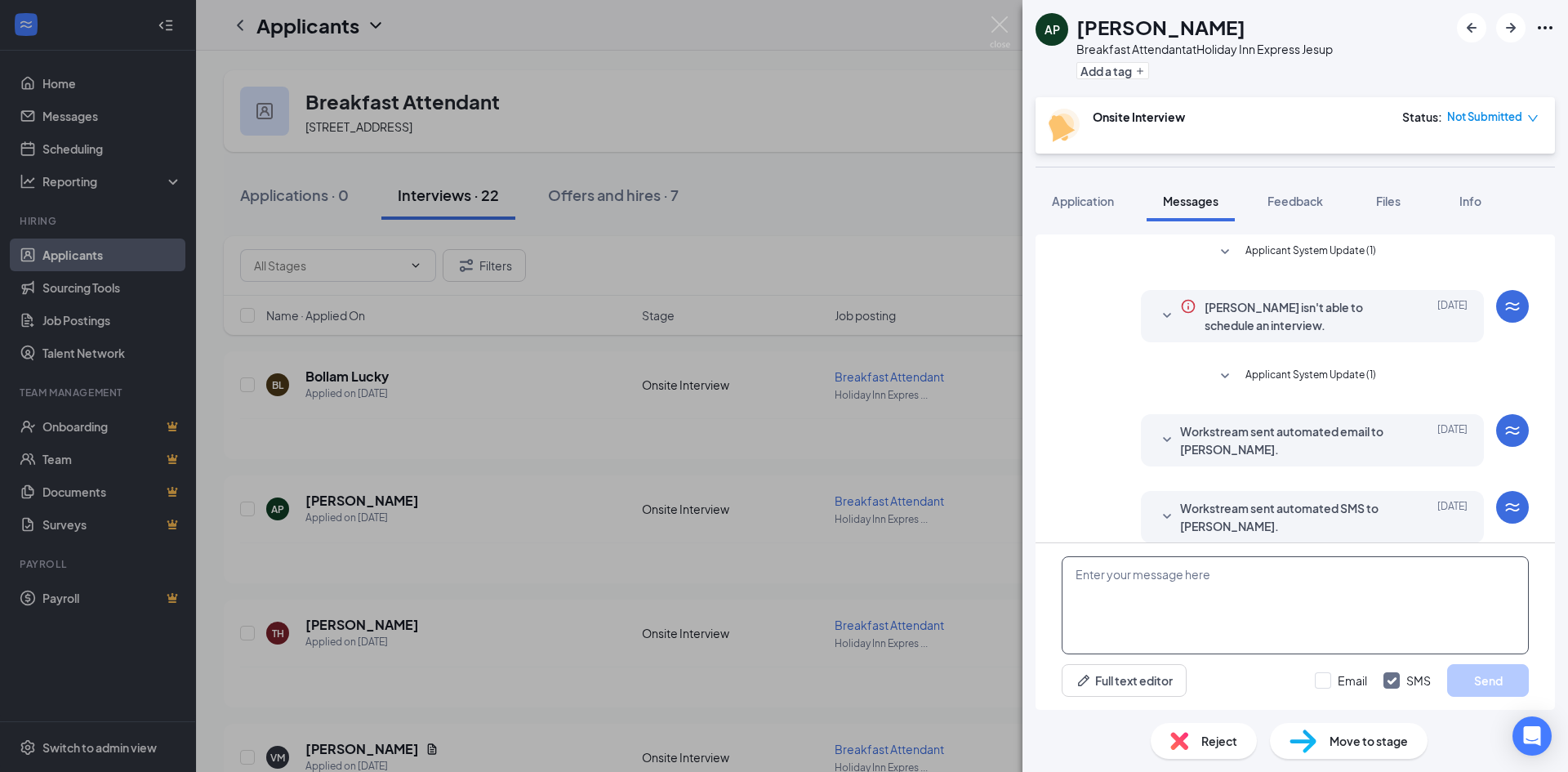
click at [1211, 611] on textarea at bounding box center [1295, 605] width 467 height 98
type textarea "hello"
click at [1508, 680] on button "Send" at bounding box center [1488, 680] width 82 height 32
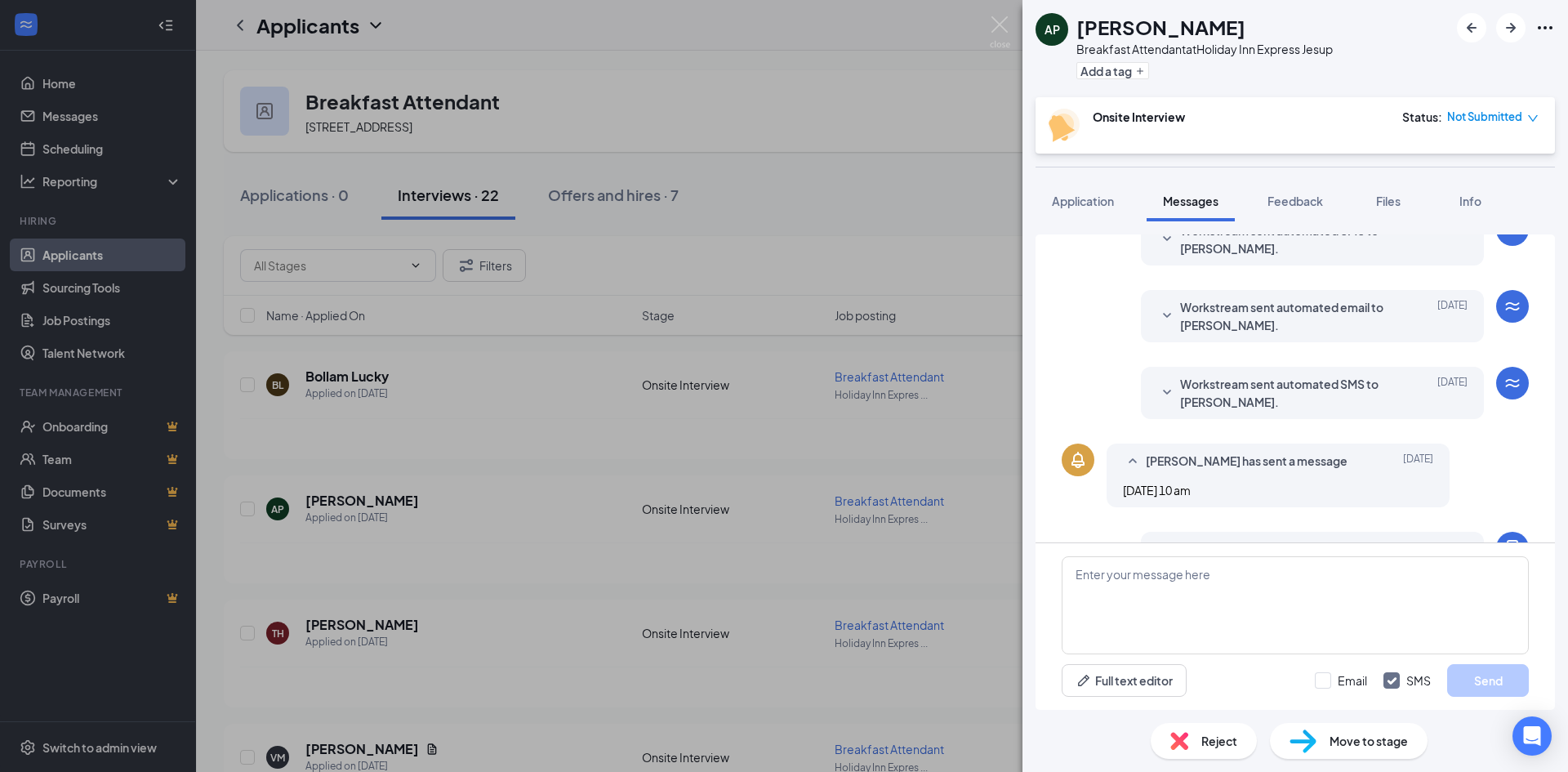
scroll to position [363, 0]
